Goal: Task Accomplishment & Management: Manage account settings

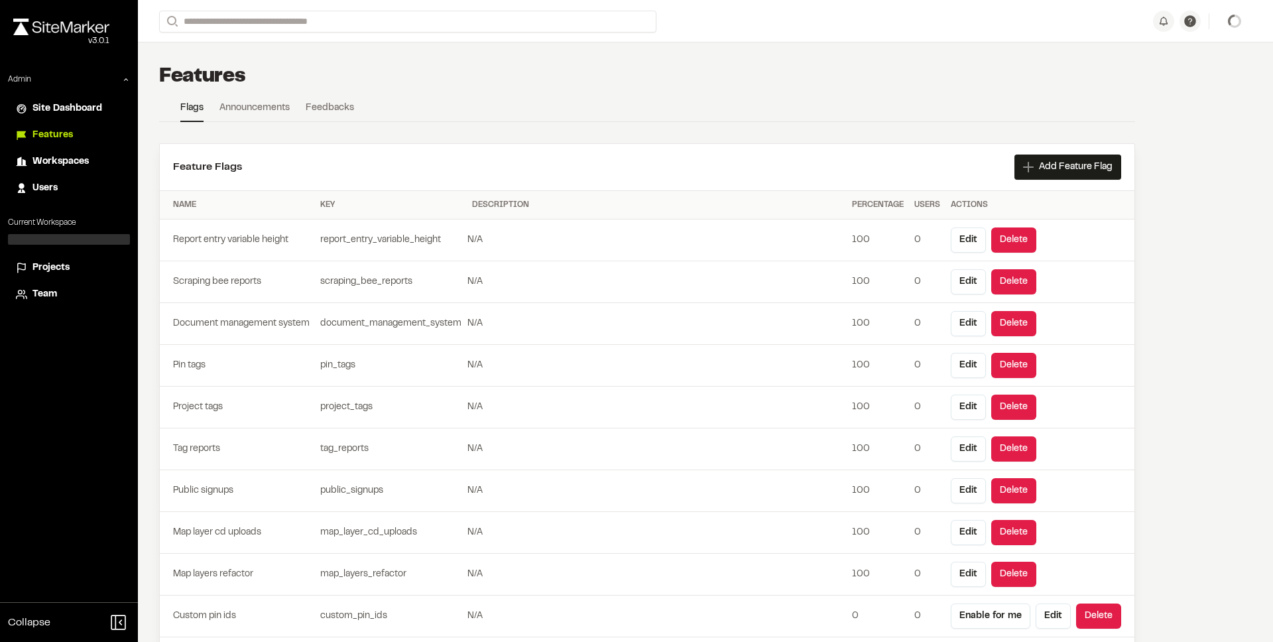
click at [1237, 25] on div "Join project Ready to join ? You were invited to join project by . Accept Decli…" at bounding box center [1202, 21] width 99 height 21
click at [1224, 23] on span "Site Admin" at bounding box center [1218, 21] width 46 height 15
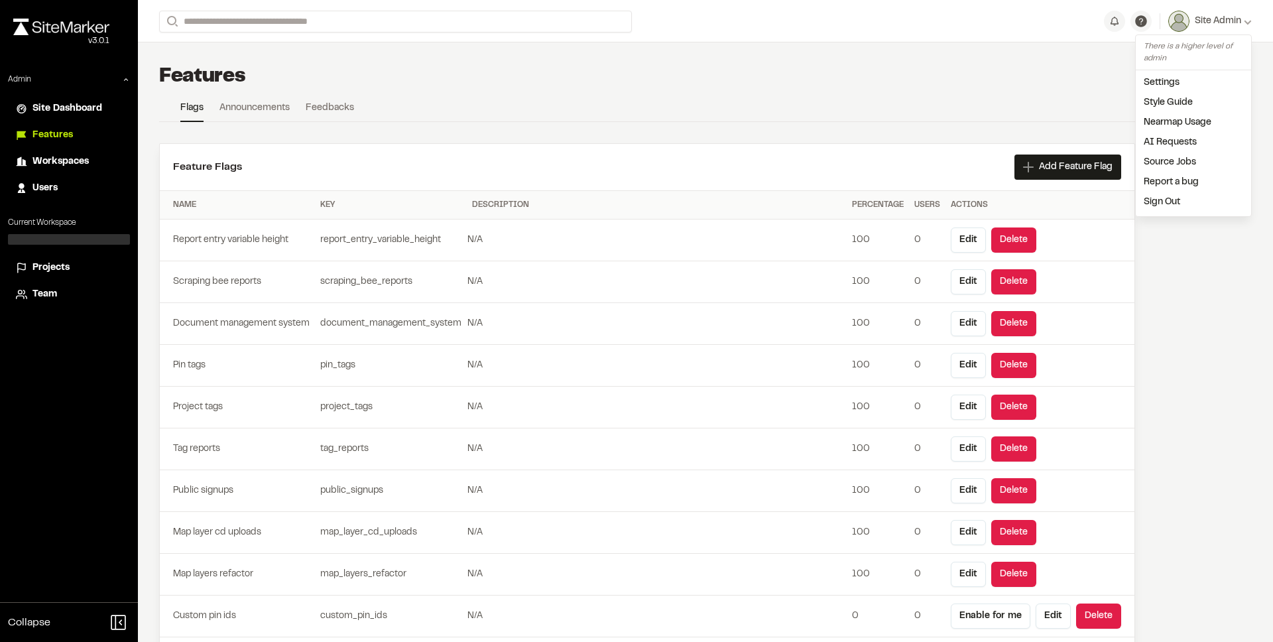
click at [1159, 85] on link "Settings" at bounding box center [1193, 83] width 115 height 20
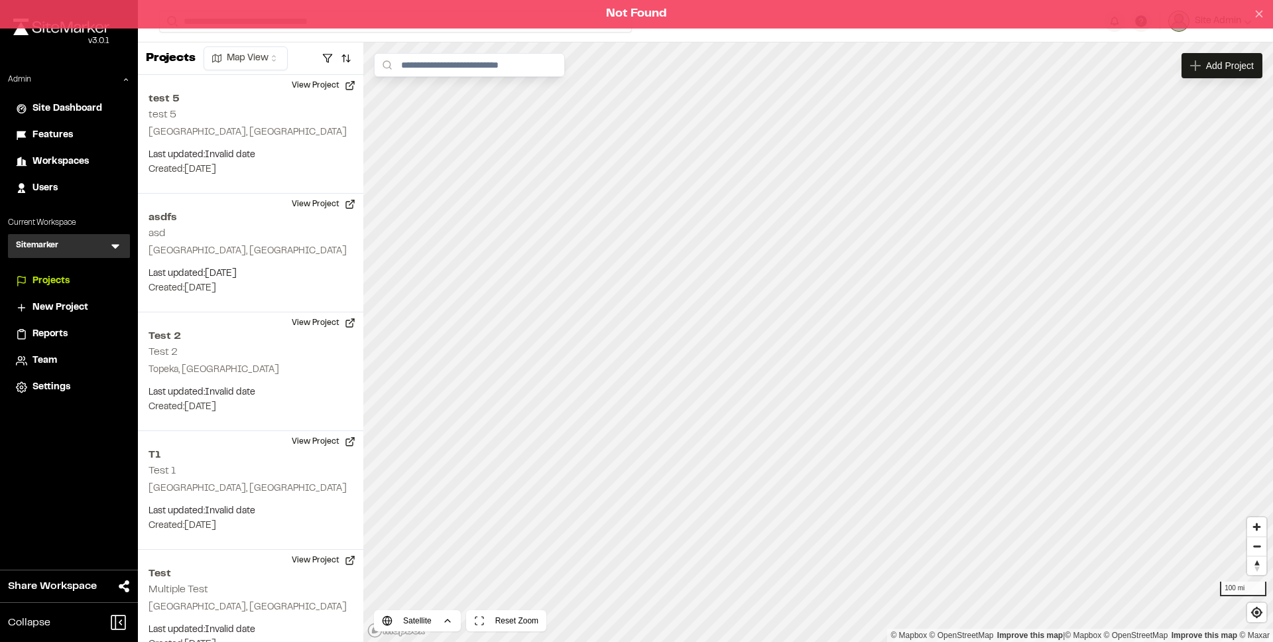
click at [1259, 18] on icon at bounding box center [1259, 14] width 12 height 12
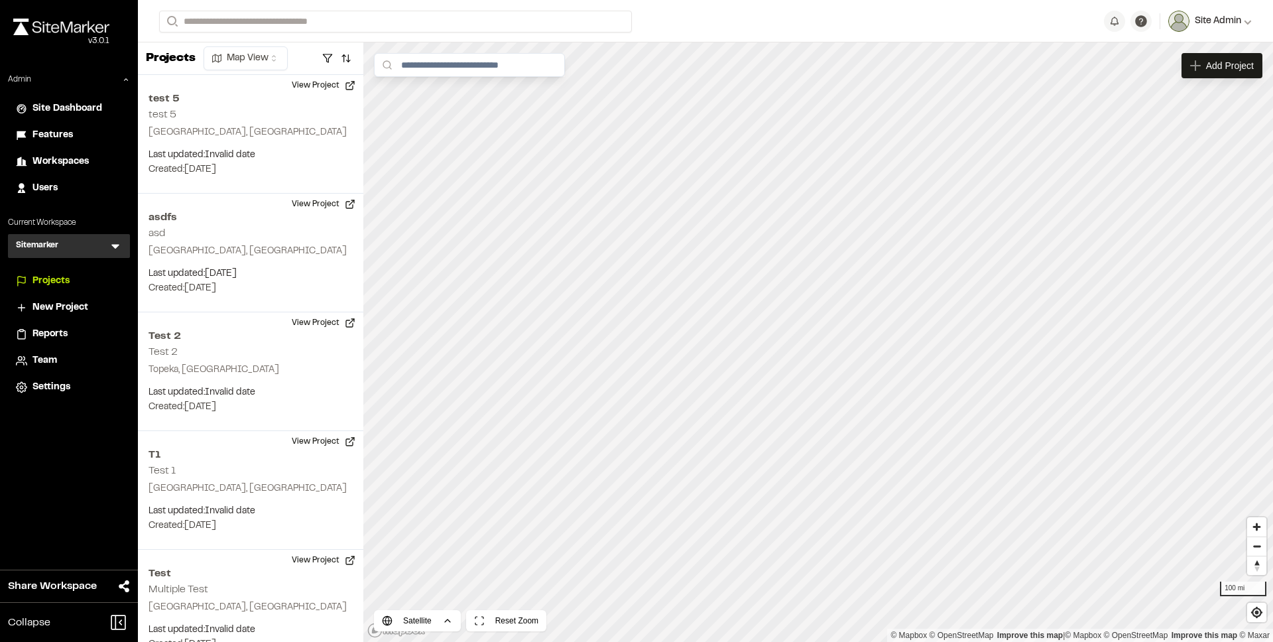
click at [1241, 21] on span "Site Admin" at bounding box center [1218, 21] width 46 height 15
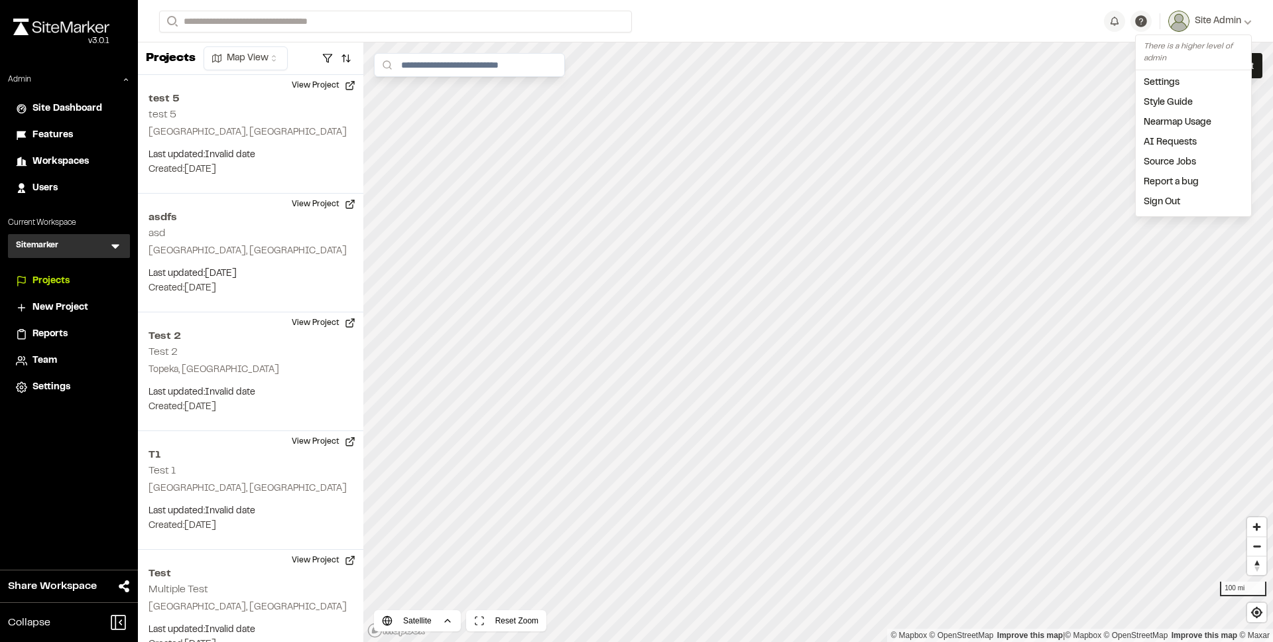
click at [1167, 86] on link "Settings" at bounding box center [1193, 83] width 115 height 20
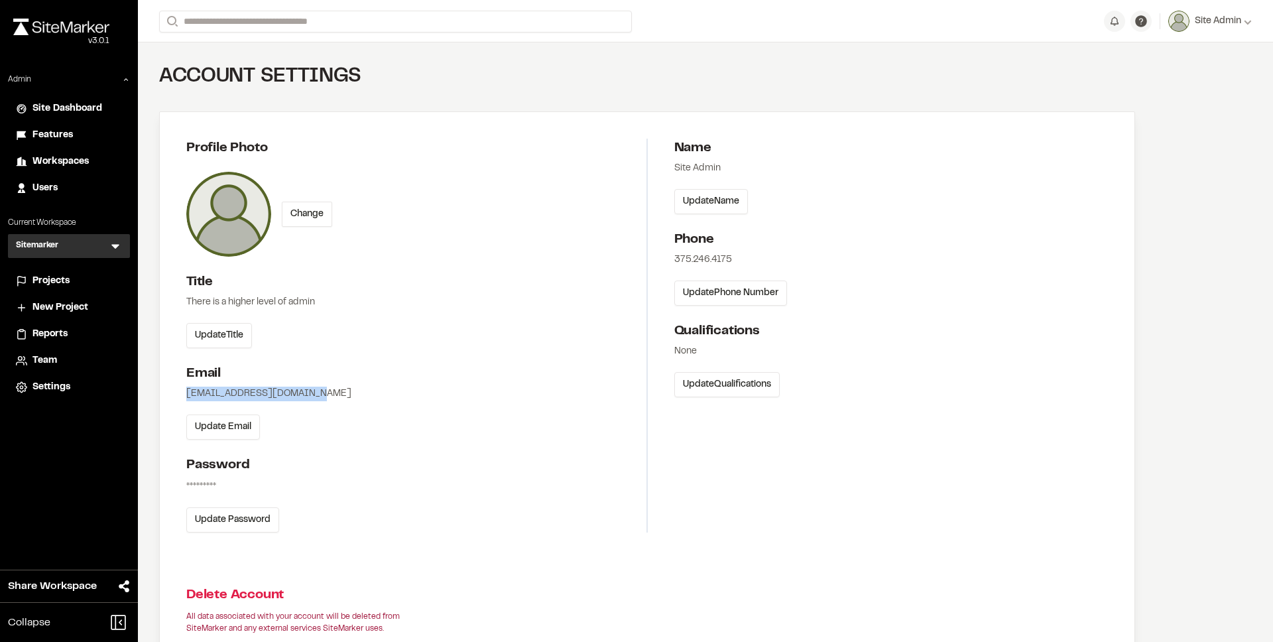
drag, startPoint x: 329, startPoint y: 387, endPoint x: 182, endPoint y: 393, distance: 146.7
click at [182, 393] on div "Profile Photo Change Title There is a higher level of admin Update Title Email …" at bounding box center [648, 335] width 976 height 447
copy div "[EMAIL_ADDRESS][DOMAIN_NAME]"
